Goal: Information Seeking & Learning: Learn about a topic

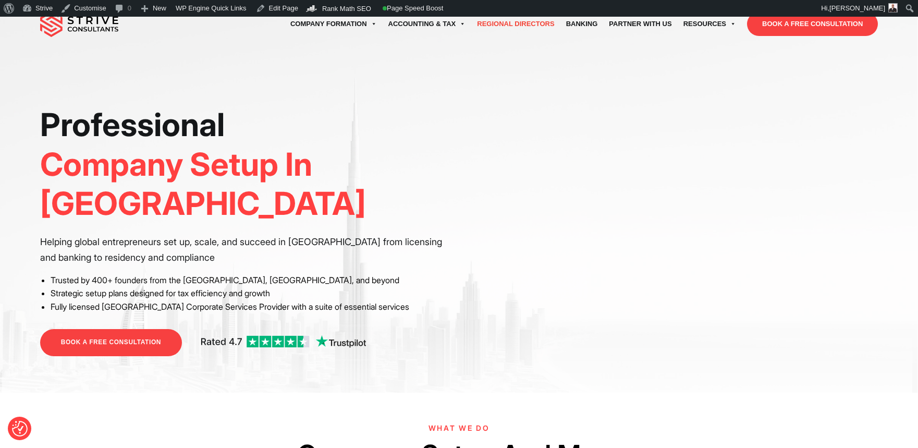
click at [476, 29] on link "Regional Directors" at bounding box center [515, 23] width 89 height 29
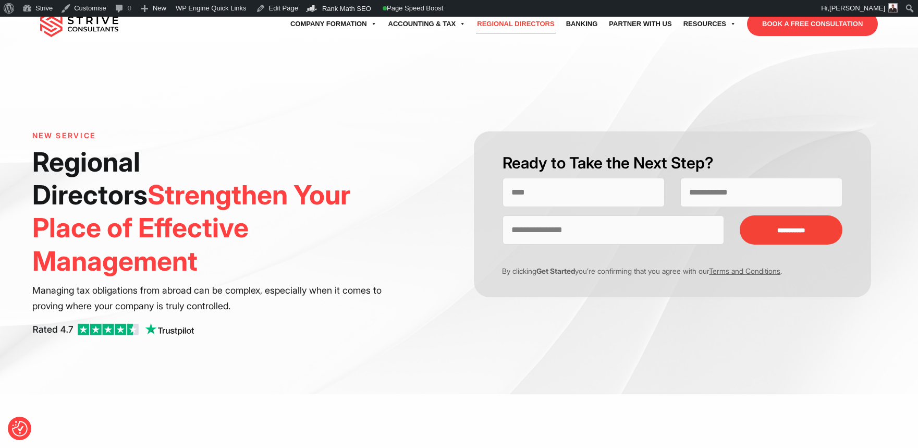
click at [367, 283] on p "Managing tax obligations from abroad can be complex, especially when it comes t…" at bounding box center [215, 298] width 367 height 31
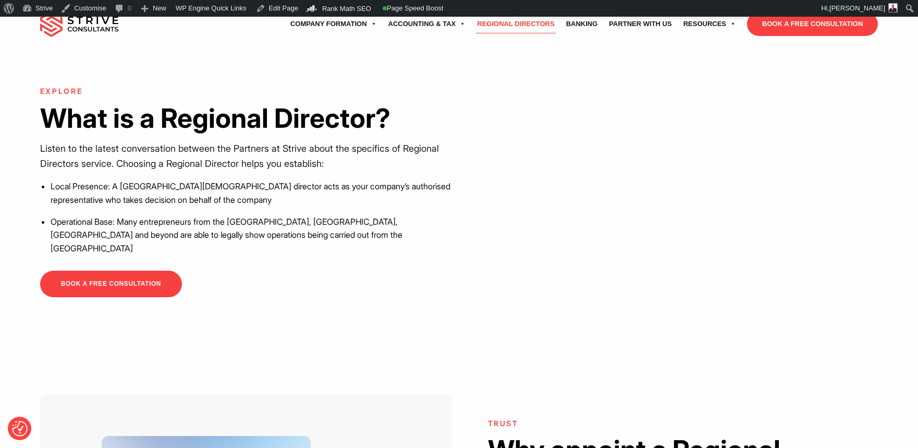
scroll to position [535, 0]
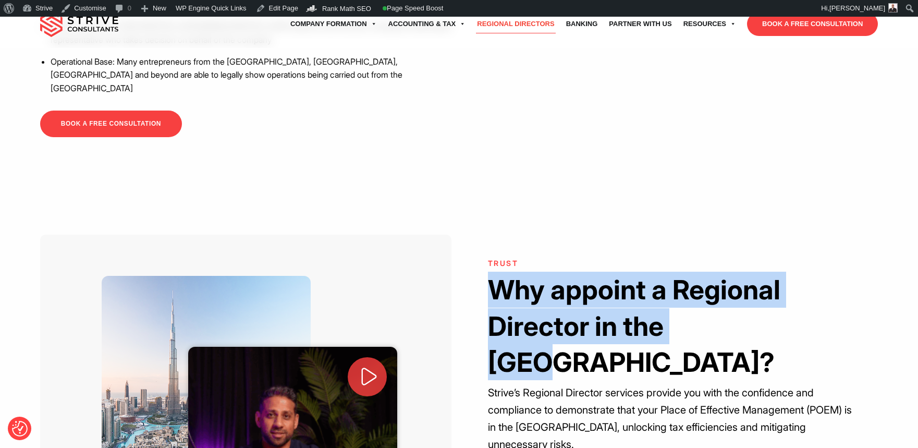
drag, startPoint x: 708, startPoint y: 324, endPoint x: 500, endPoint y: 287, distance: 211.9
click at [500, 287] on h2 "Why appoint a Regional Director in the UAE?" at bounding box center [673, 326] width 370 height 108
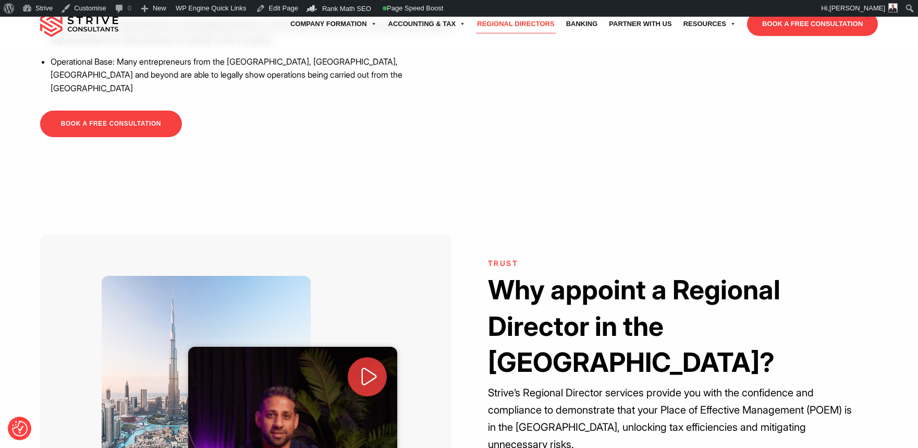
click at [734, 328] on strong "Why appoint a Regional Director in the UAE?" at bounding box center [634, 326] width 293 height 104
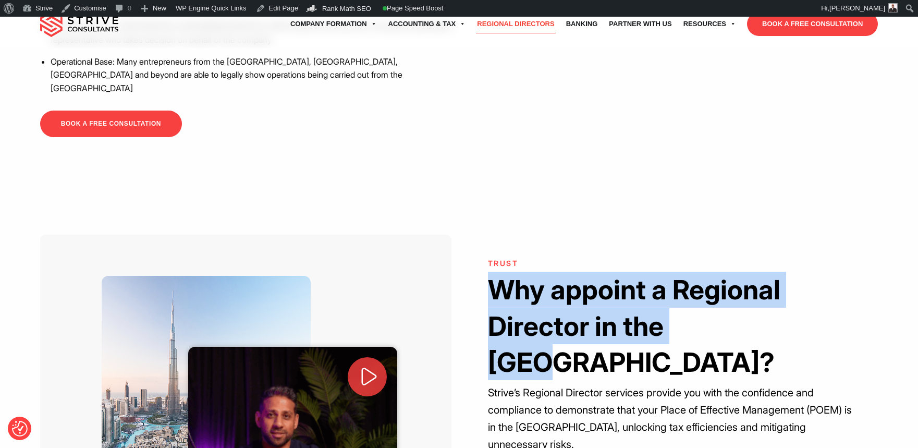
drag, startPoint x: 734, startPoint y: 328, endPoint x: 493, endPoint y: 289, distance: 244.6
click at [493, 289] on strong "Why appoint a Regional Director in the UAE?" at bounding box center [634, 326] width 293 height 104
click at [745, 328] on h2 "Why appoint a Regional Director in the UAE?" at bounding box center [673, 326] width 370 height 108
drag, startPoint x: 725, startPoint y: 321, endPoint x: 497, endPoint y: 281, distance: 232.0
click at [497, 281] on h2 "Why appoint a Regional Director in the UAE?" at bounding box center [673, 326] width 370 height 108
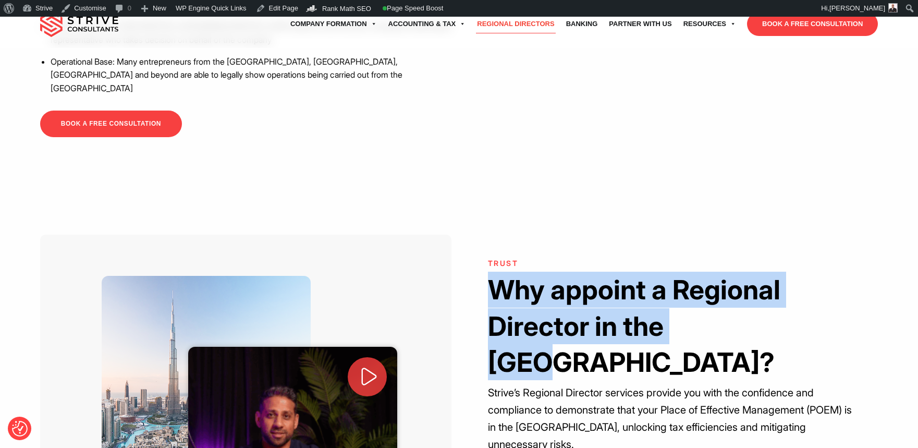
click at [497, 281] on strong "Why appoint a Regional Director in the UAE?" at bounding box center [634, 326] width 293 height 104
drag, startPoint x: 496, startPoint y: 283, endPoint x: 755, endPoint y: 323, distance: 262.3
click at [755, 323] on h2 "Why appoint a Regional Director in the UAE?" at bounding box center [673, 326] width 370 height 108
drag, startPoint x: 750, startPoint y: 332, endPoint x: 493, endPoint y: 285, distance: 261.7
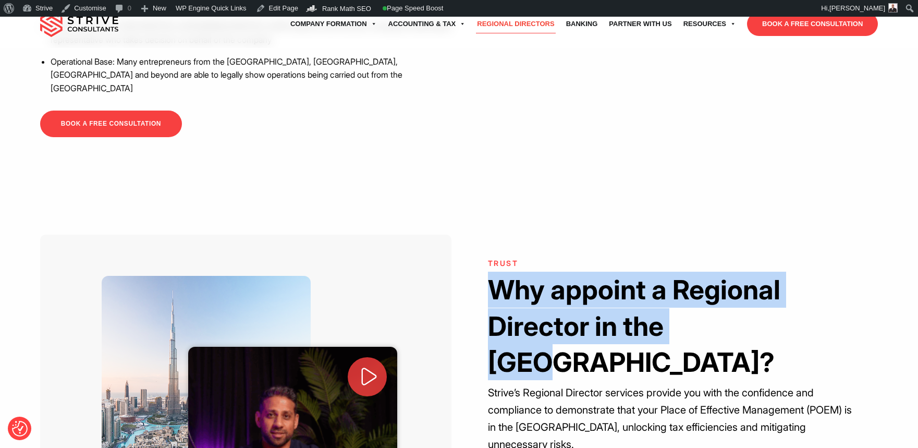
click at [493, 285] on h2 "Why appoint a Regional Director in the UAE?" at bounding box center [673, 326] width 370 height 108
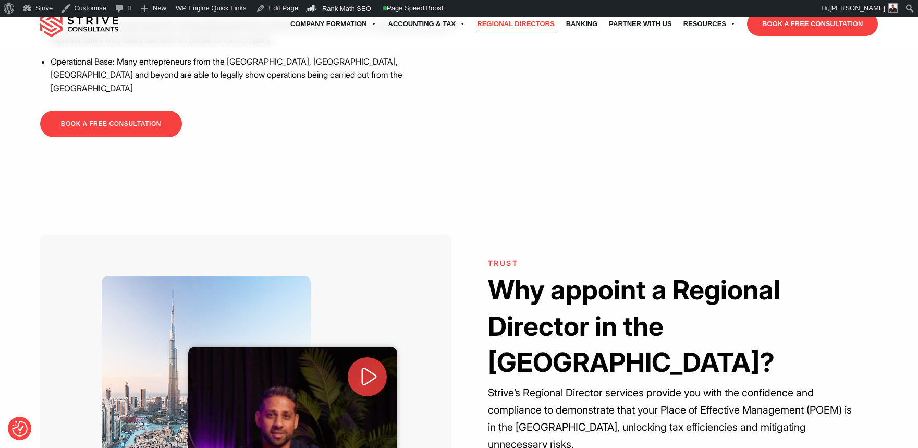
click at [493, 285] on strong "Why appoint a Regional Director in the UAE?" at bounding box center [634, 326] width 293 height 104
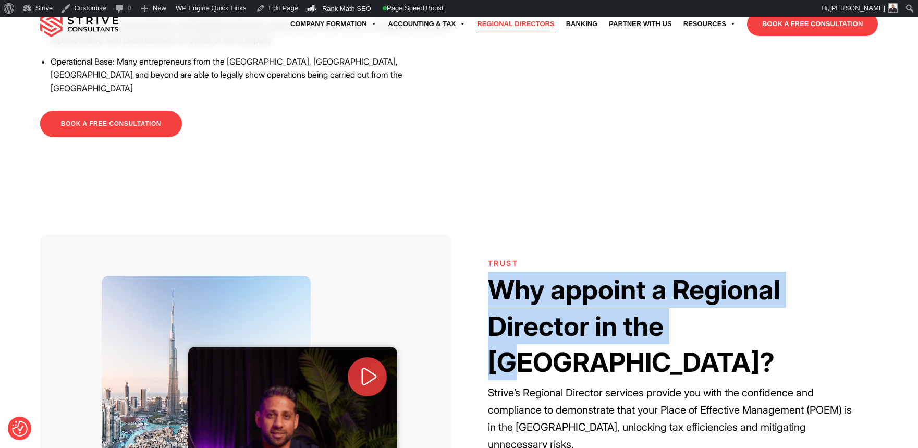
drag, startPoint x: 493, startPoint y: 285, endPoint x: 731, endPoint y: 327, distance: 242.0
click at [723, 327] on strong "Why appoint a Regional Director in the UAE?" at bounding box center [634, 326] width 293 height 104
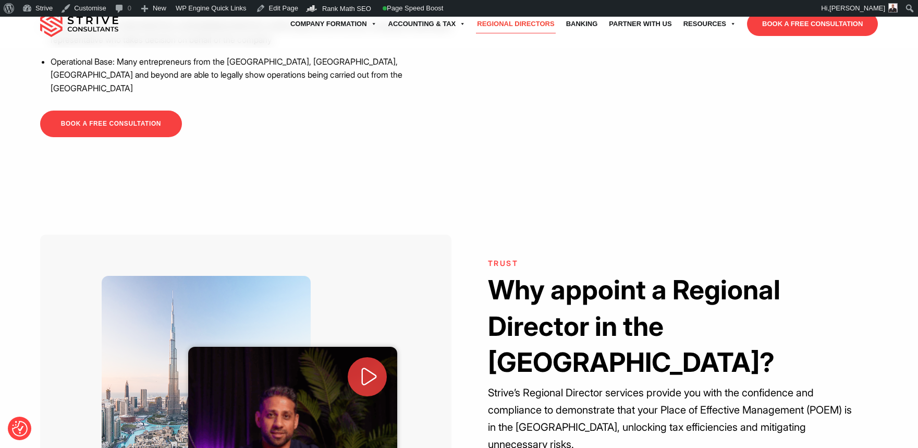
click at [733, 327] on strong "Why appoint a Regional Director in the UAE?" at bounding box center [634, 326] width 293 height 104
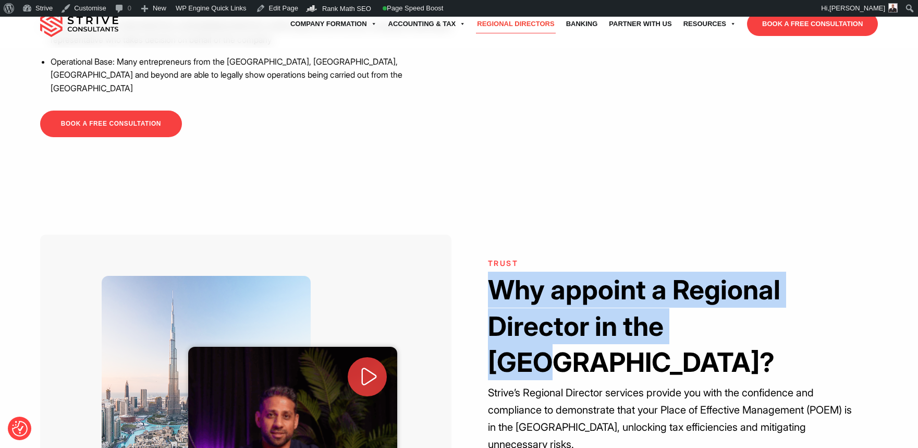
drag, startPoint x: 733, startPoint y: 327, endPoint x: 483, endPoint y: 286, distance: 253.1
click at [483, 286] on div "TRUST Why appoint a Regional Director in the UAE? Strive’s Regional Director se…" at bounding box center [672, 438] width 411 height 359
click at [488, 283] on strong "Why appoint a Regional Director in the UAE?" at bounding box center [634, 326] width 293 height 104
drag, startPoint x: 488, startPoint y: 283, endPoint x: 725, endPoint y: 338, distance: 243.6
click at [725, 338] on strong "Why appoint a Regional Director in the UAE?" at bounding box center [634, 326] width 293 height 104
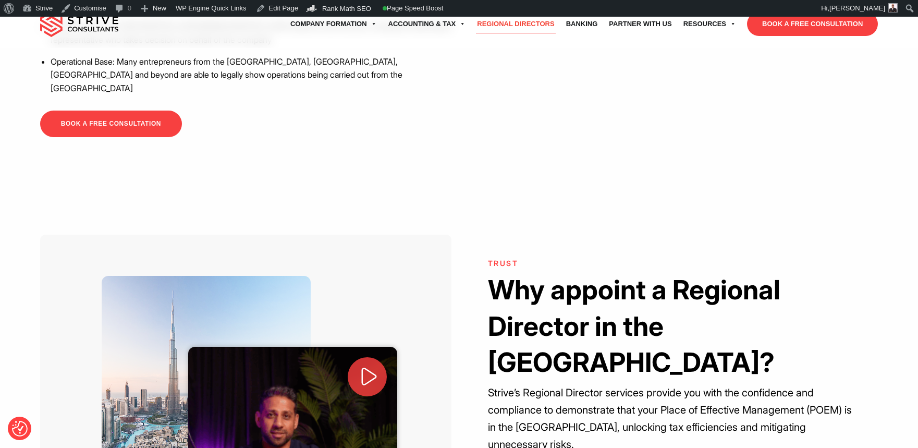
click at [738, 337] on h2 "Why appoint a Regional Director in the UAE?" at bounding box center [673, 326] width 370 height 108
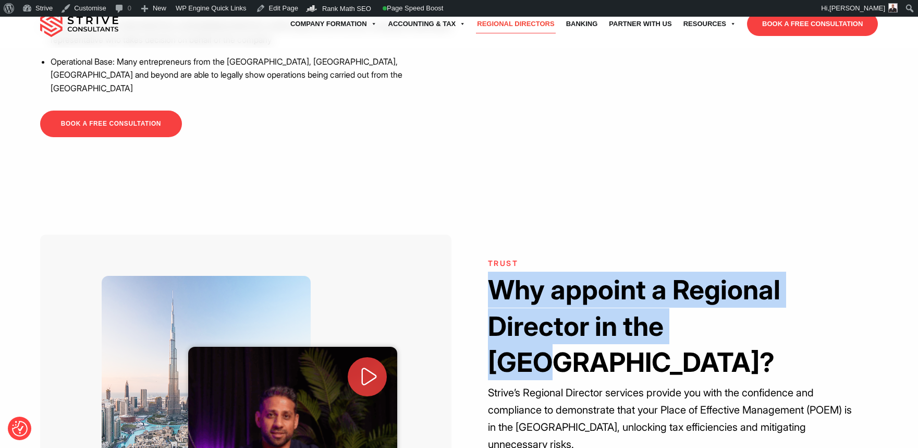
drag, startPoint x: 737, startPoint y: 334, endPoint x: 478, endPoint y: 282, distance: 264.4
click at [478, 282] on div "TRUST Why appoint a Regional Director in the UAE? Strive’s Regional Director se…" at bounding box center [672, 438] width 411 height 359
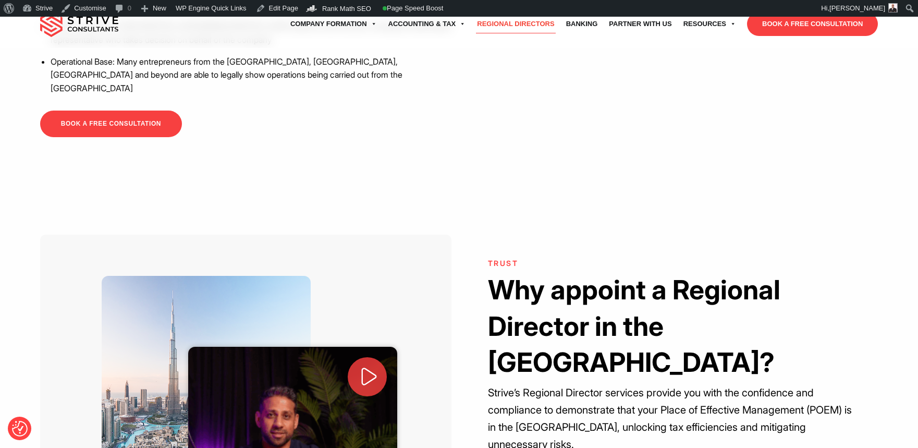
click at [528, 260] on h6 "TRUST" at bounding box center [673, 263] width 370 height 9
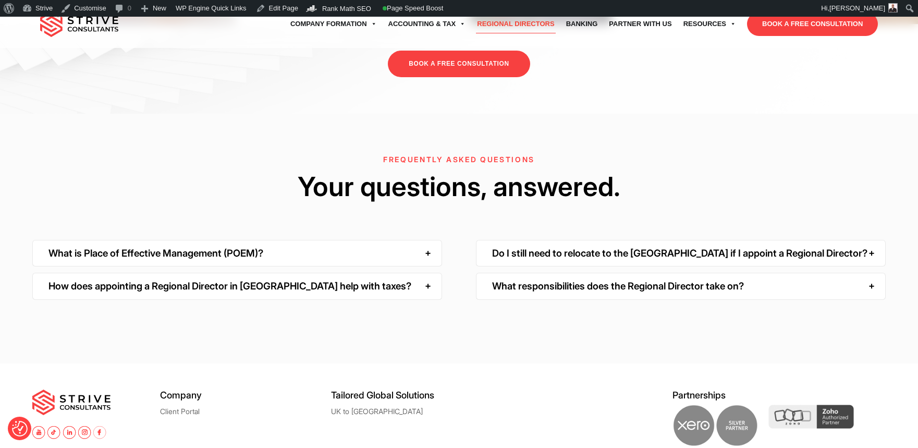
scroll to position [3342, 0]
